Goal: Answer question/provide support

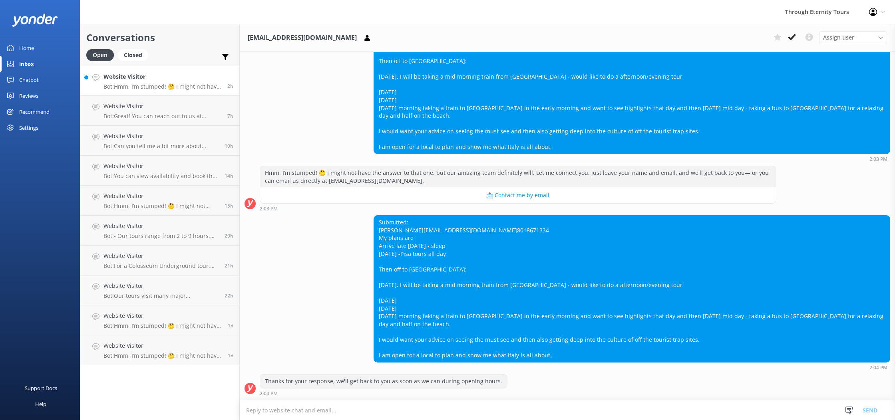
scroll to position [140, 0]
click at [834, 37] on span "Assign user" at bounding box center [838, 37] width 31 height 9
drag, startPoint x: 650, startPoint y: 206, endPoint x: 566, endPoint y: 207, distance: 84.3
click at [566, 215] on div "Submitted: [PERSON_NAME] [PERSON_NAME][EMAIL_ADDRESS][DOMAIN_NAME] 8018671334 M…" at bounding box center [567, 292] width 655 height 155
copy link "[EMAIL_ADDRESS][DOMAIN_NAME]"
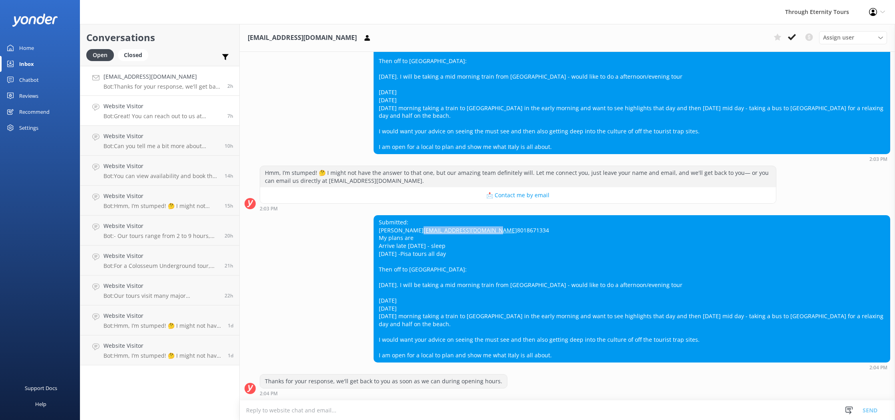
click at [151, 113] on p "Bot: Great! You can reach out to us at [EMAIL_ADDRESS][DOMAIN_NAME]. Our team w…" at bounding box center [162, 116] width 118 height 7
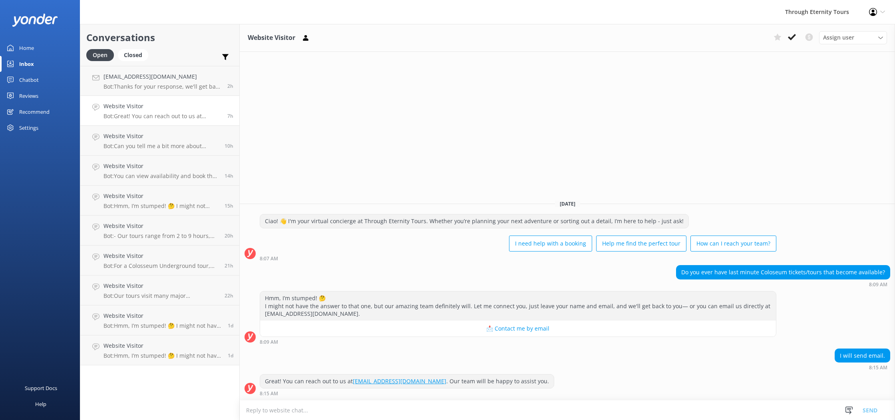
scroll to position [0, 0]
